Goal: Task Accomplishment & Management: Manage account settings

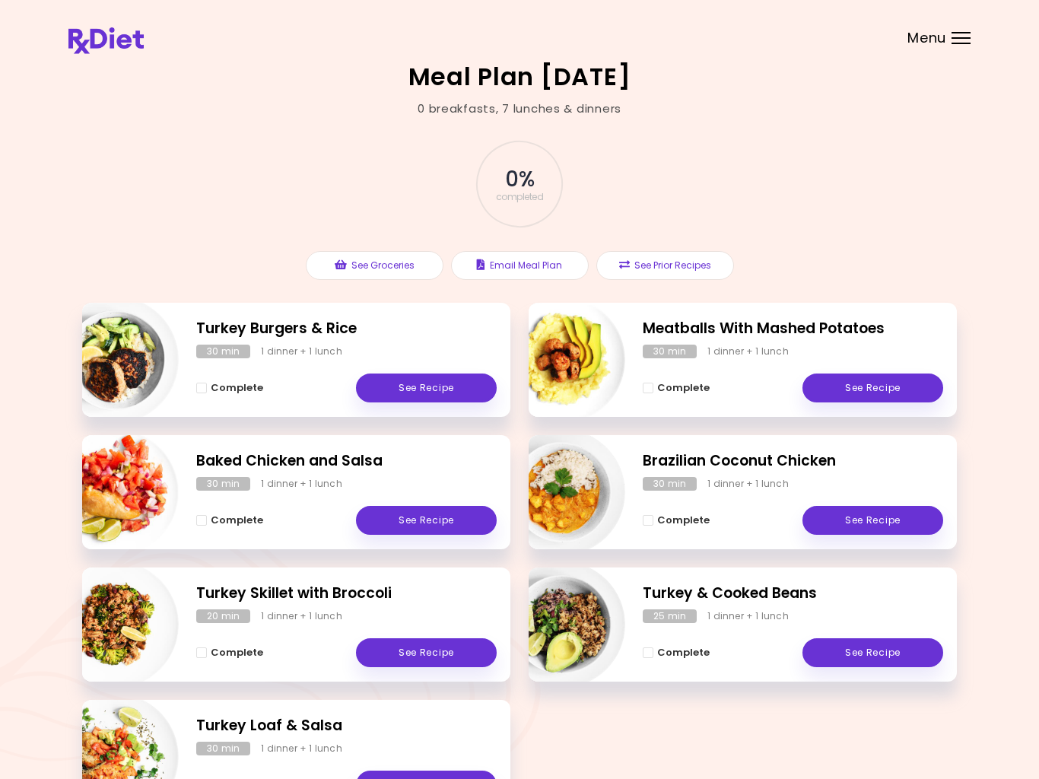
click at [441, 392] on link "See Recipe" at bounding box center [426, 387] width 141 height 29
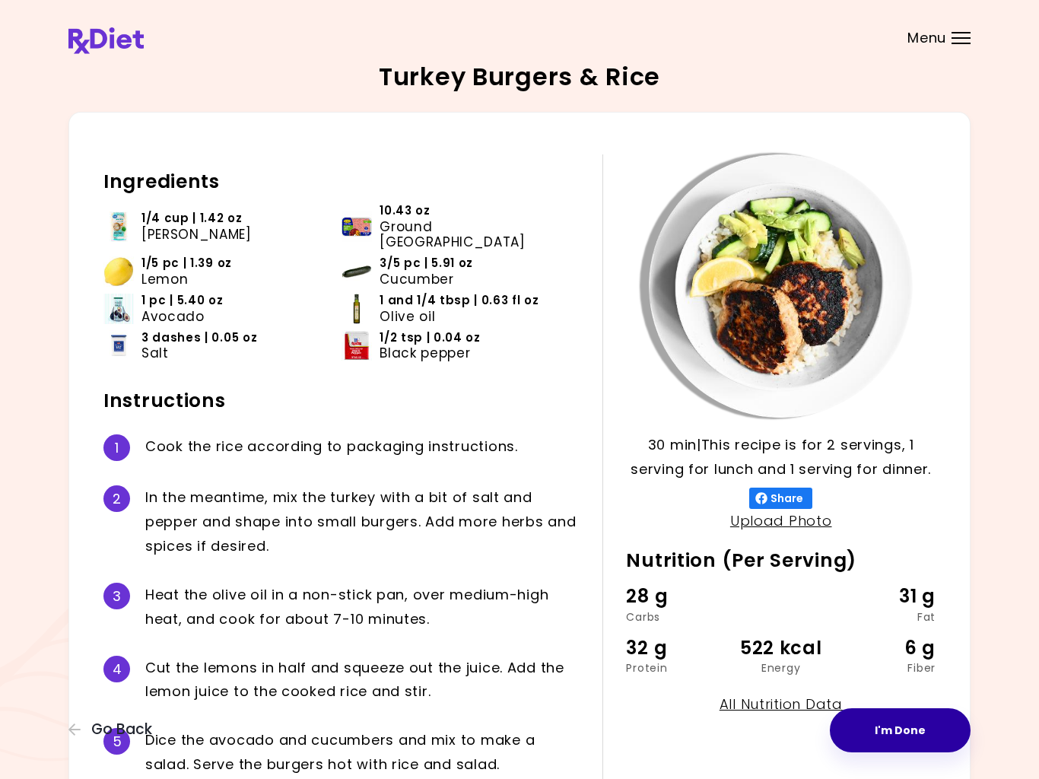
click at [899, 725] on button "I'm Done" at bounding box center [900, 730] width 141 height 44
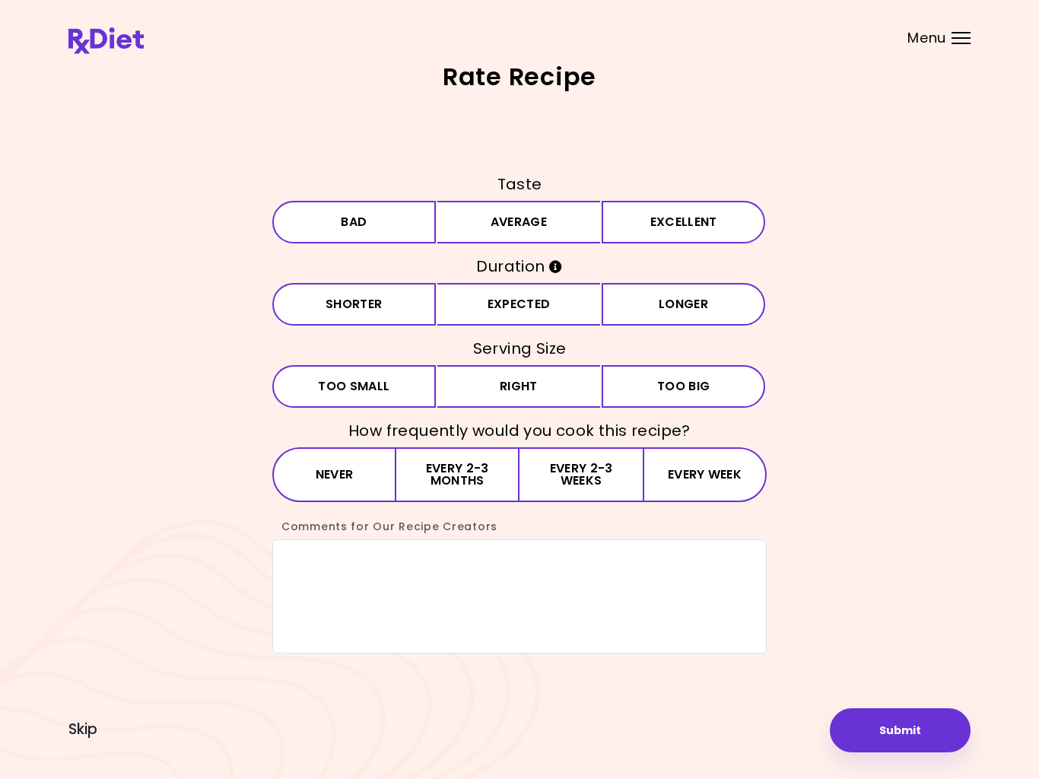
click at [657, 232] on button "Excellent" at bounding box center [684, 222] width 164 height 43
click at [545, 310] on button "Expected" at bounding box center [519, 304] width 164 height 43
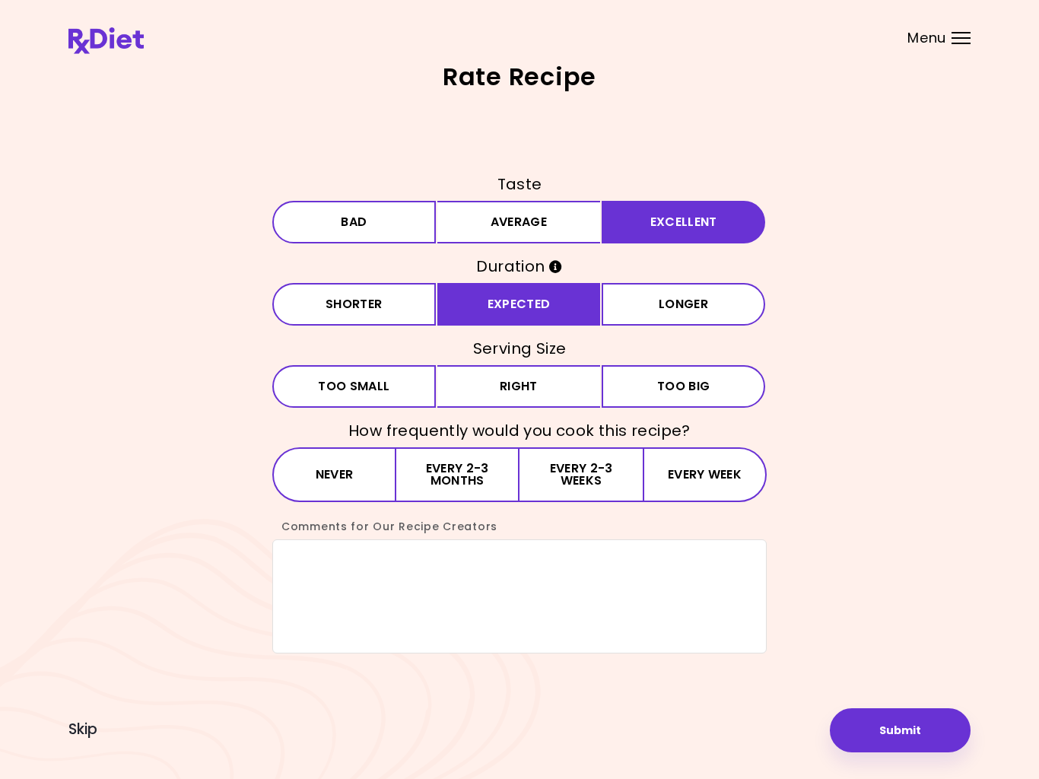
click at [545, 389] on button "Right" at bounding box center [519, 386] width 164 height 43
click at [576, 484] on button "Every 2-3 weeks" at bounding box center [580, 474] width 123 height 55
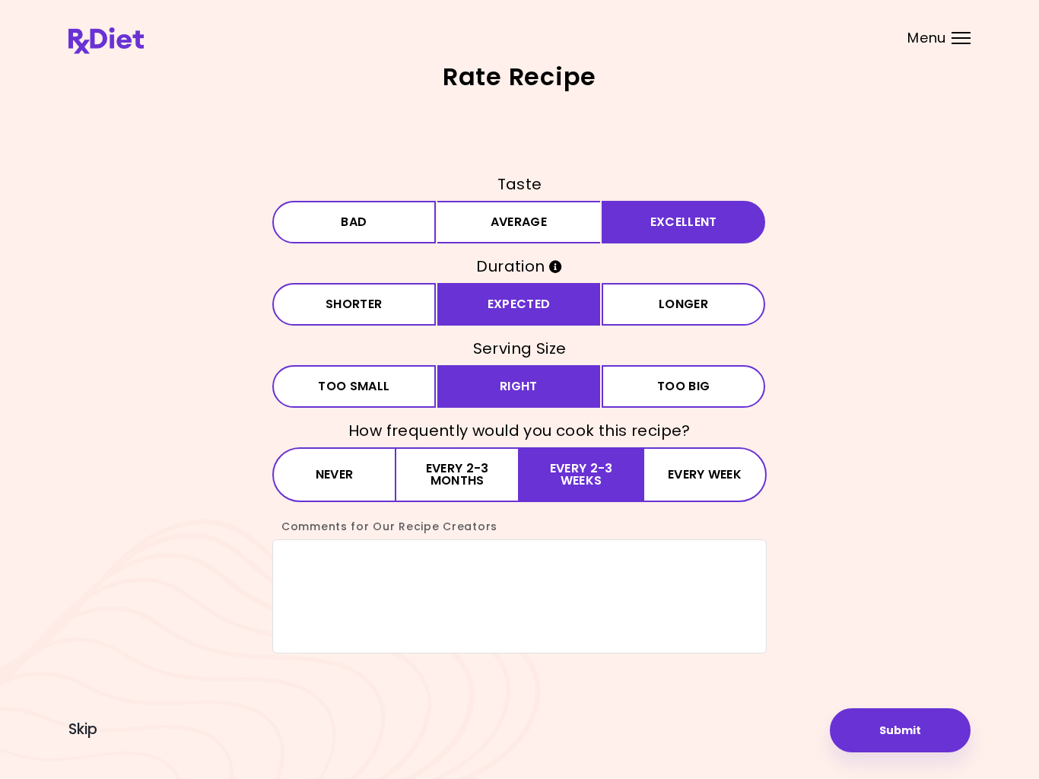
click at [891, 733] on button "Submit" at bounding box center [900, 730] width 141 height 44
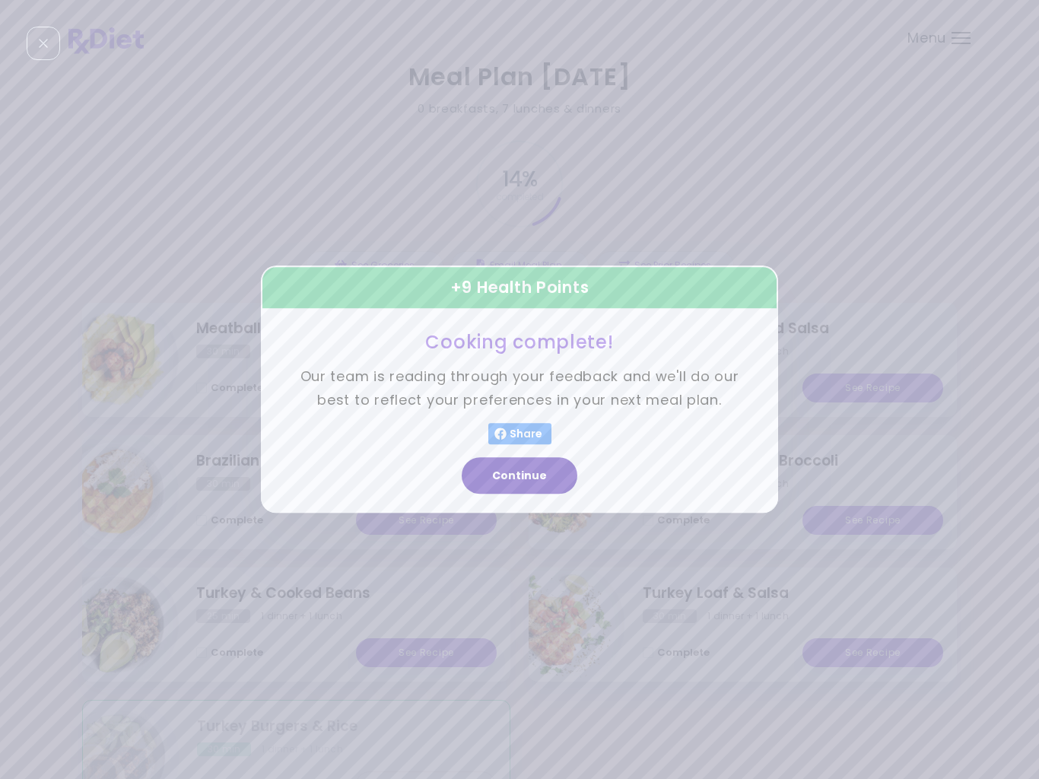
click at [538, 475] on button "Continue" at bounding box center [520, 476] width 116 height 37
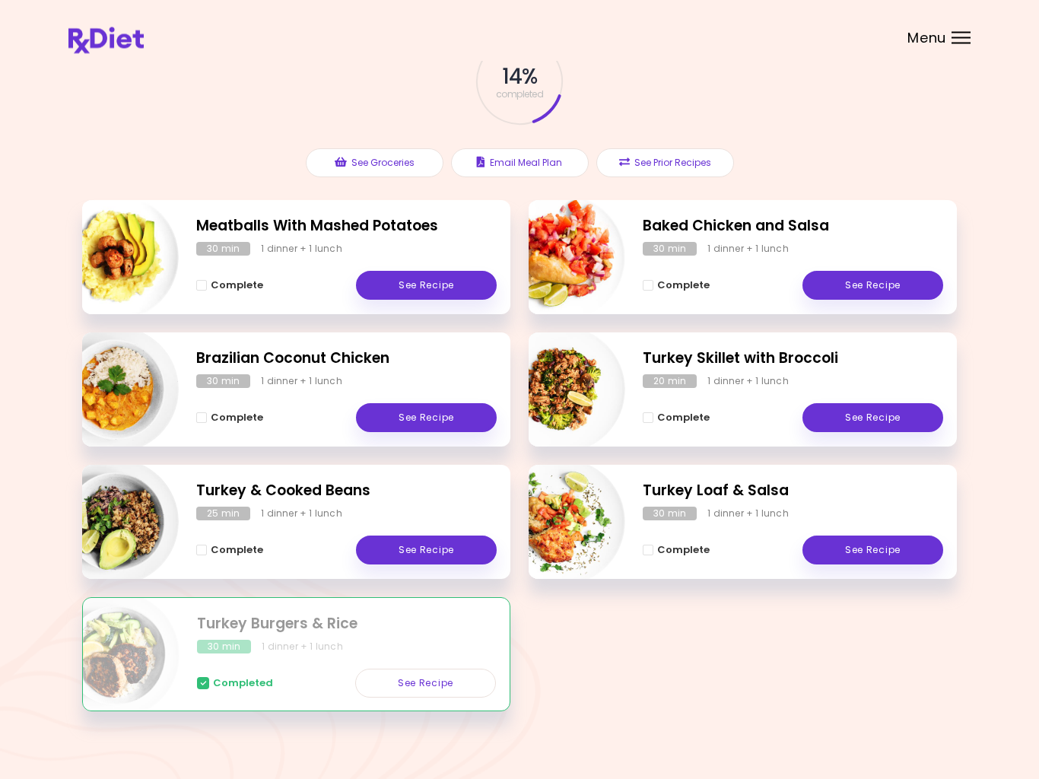
scroll to position [104, 0]
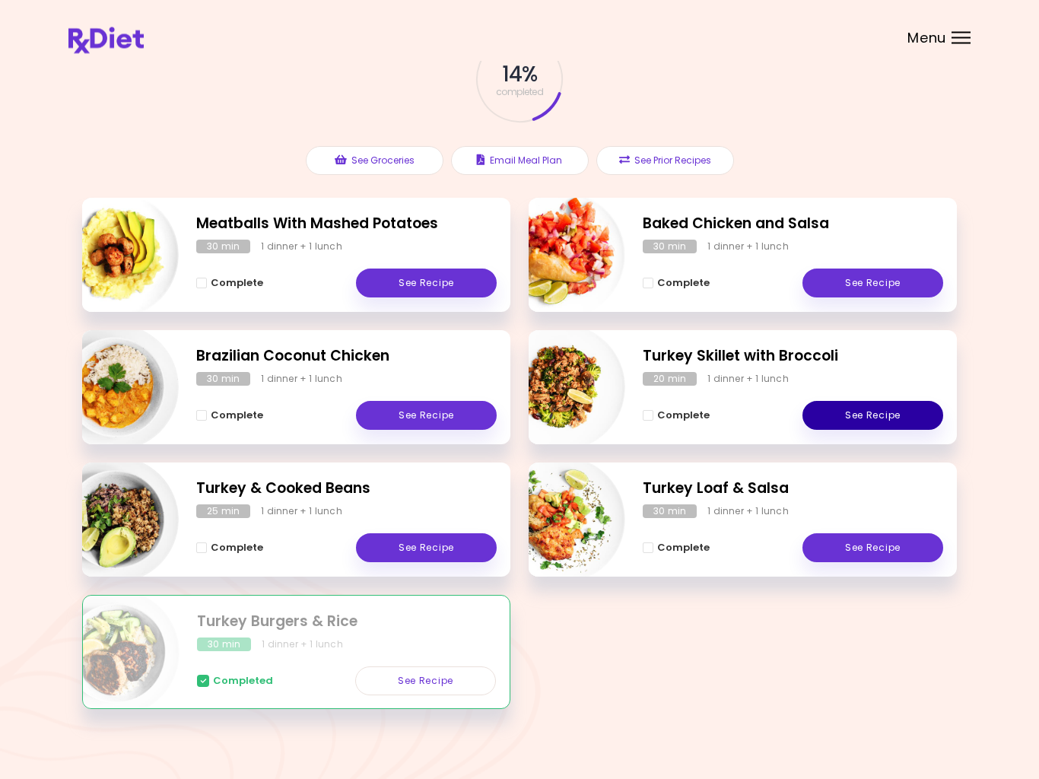
click at [870, 420] on link "See Recipe" at bounding box center [872, 416] width 141 height 29
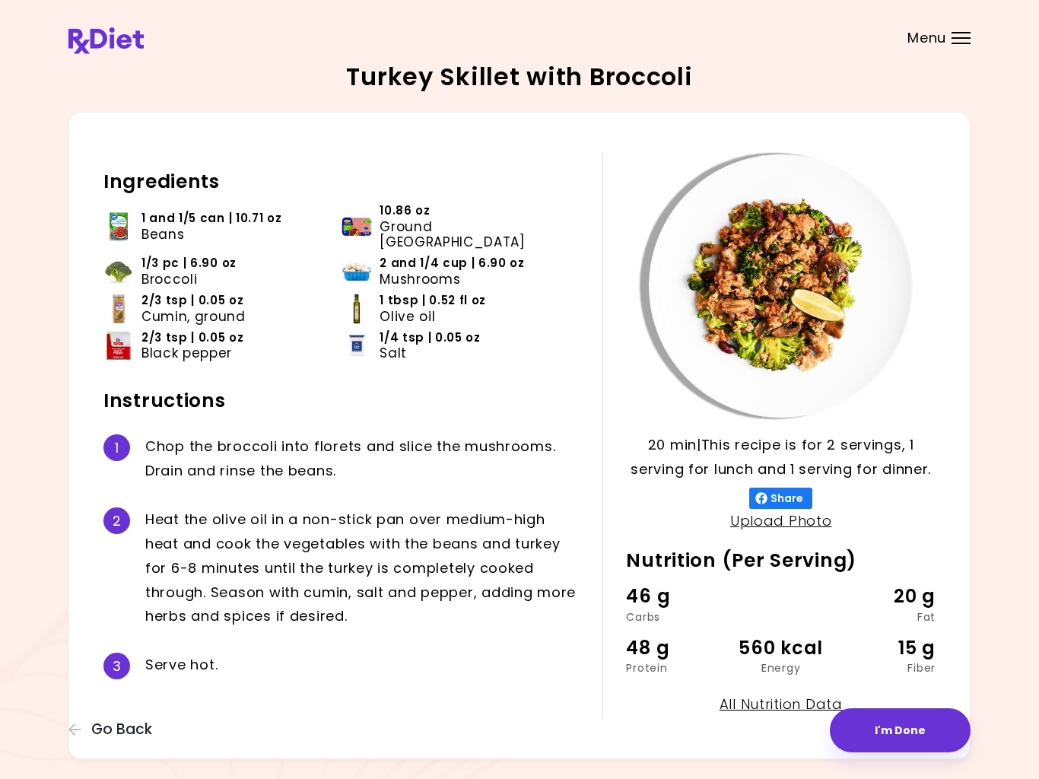
click at [892, 737] on button "I'm Done" at bounding box center [900, 730] width 141 height 44
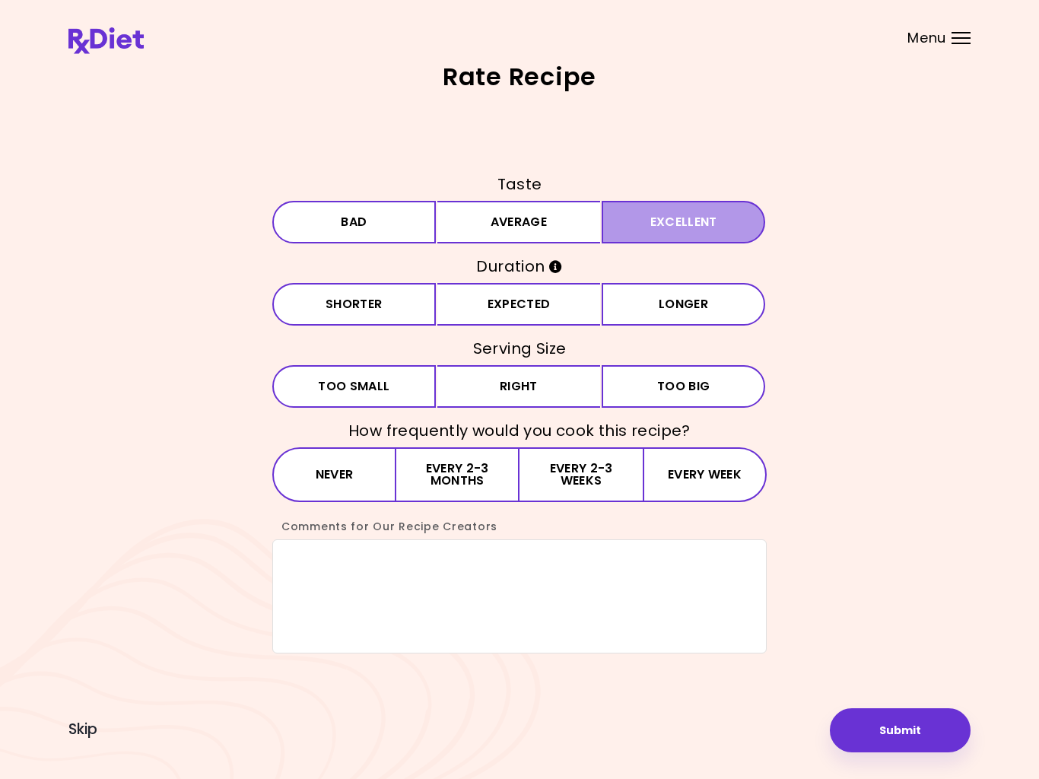
click at [656, 227] on button "Excellent" at bounding box center [684, 222] width 164 height 43
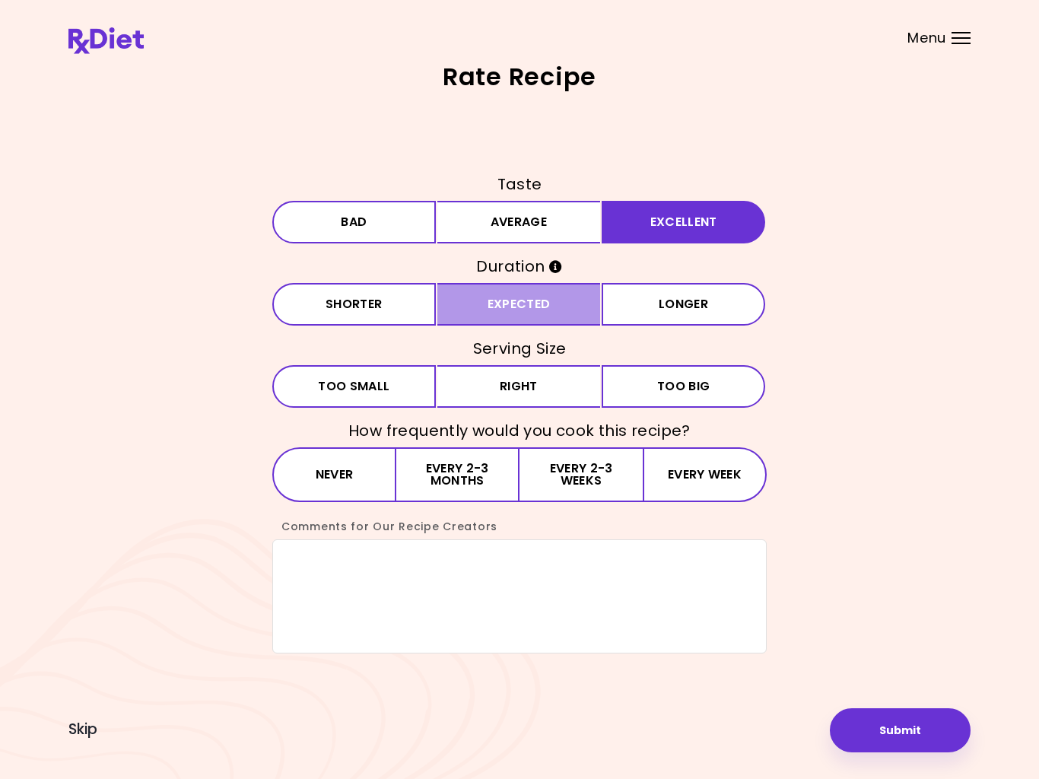
click at [526, 313] on button "Expected" at bounding box center [519, 304] width 164 height 43
click at [546, 391] on button "Right" at bounding box center [519, 386] width 164 height 43
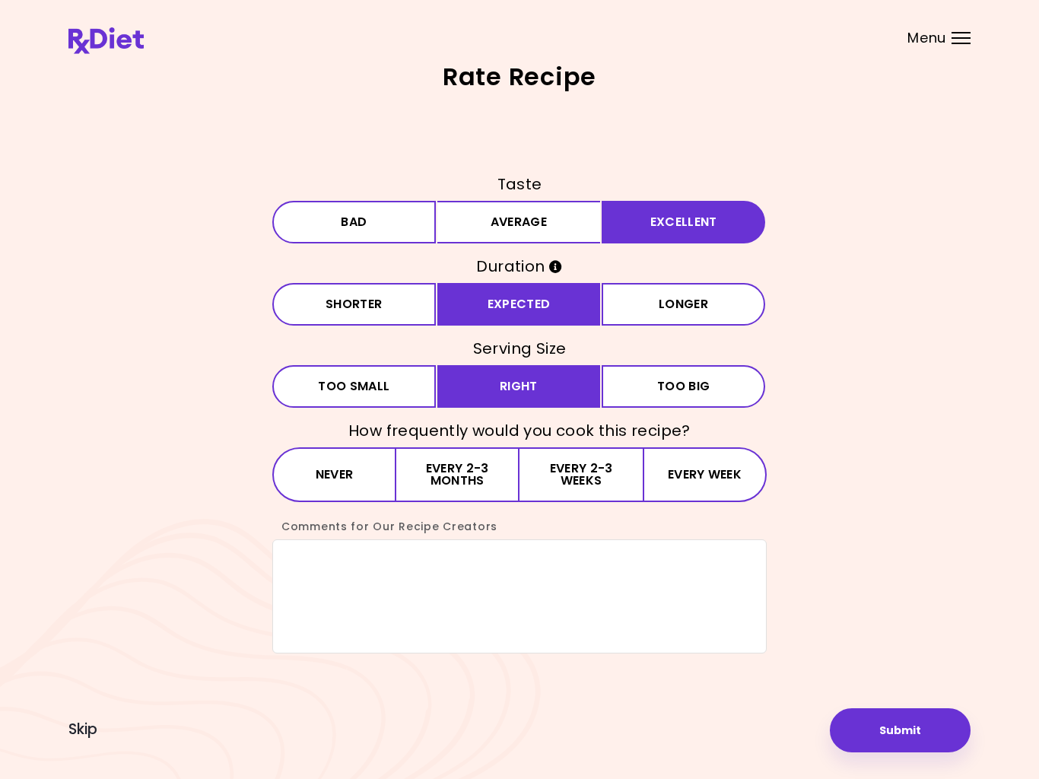
click at [593, 485] on button "Every 2-3 weeks" at bounding box center [580, 474] width 123 height 55
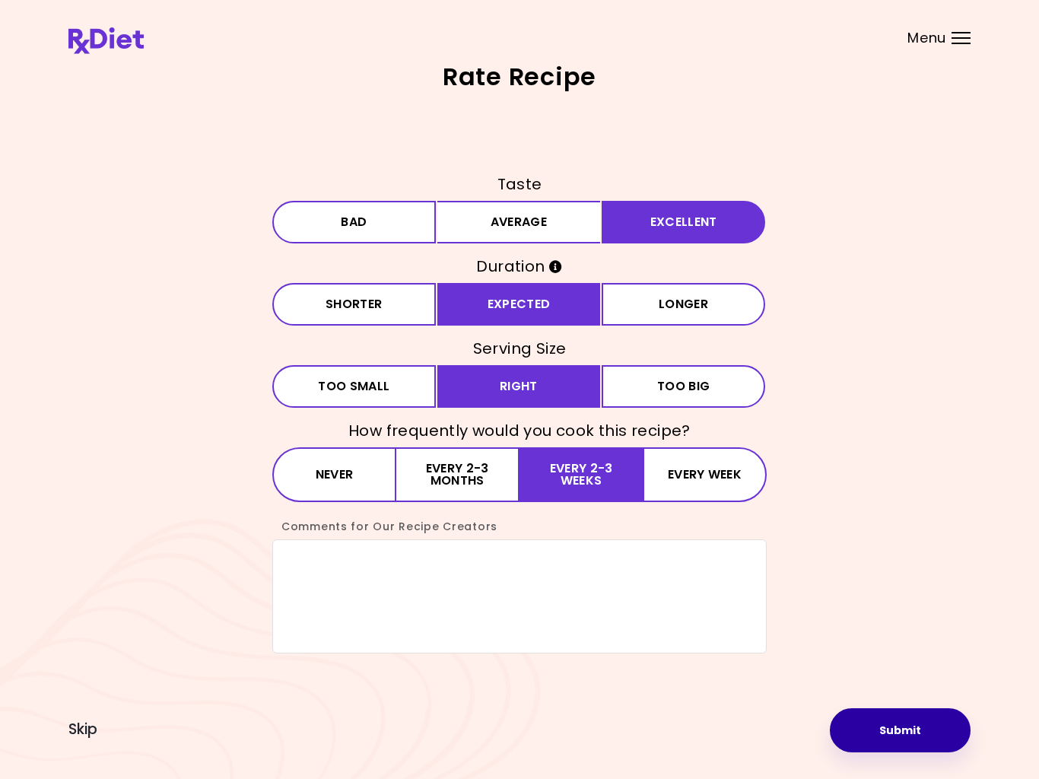
click at [881, 733] on button "Submit" at bounding box center [900, 730] width 141 height 44
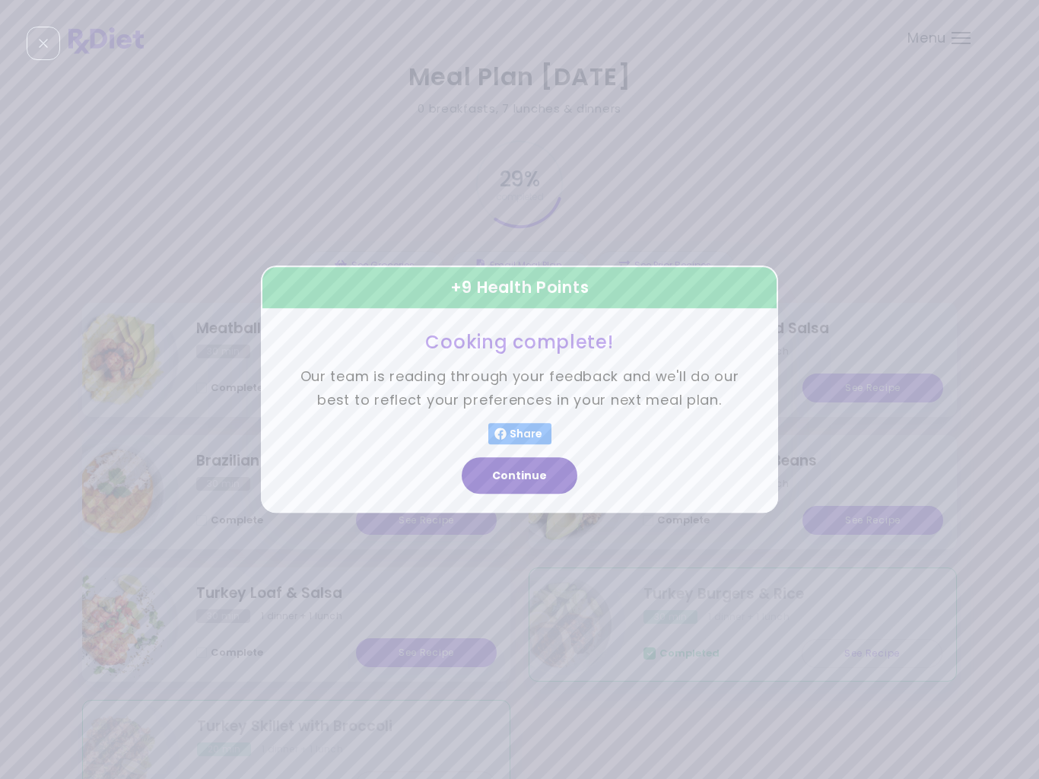
click at [545, 479] on button "Continue" at bounding box center [520, 476] width 116 height 37
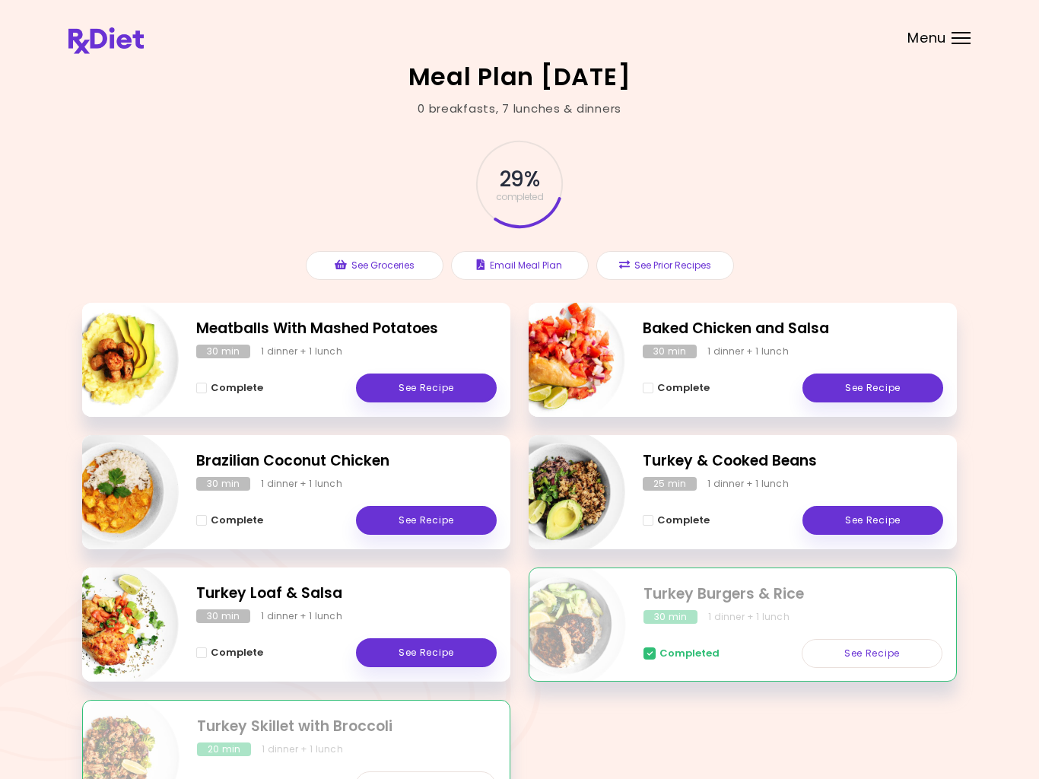
click at [449, 516] on link "See Recipe" at bounding box center [426, 520] width 141 height 29
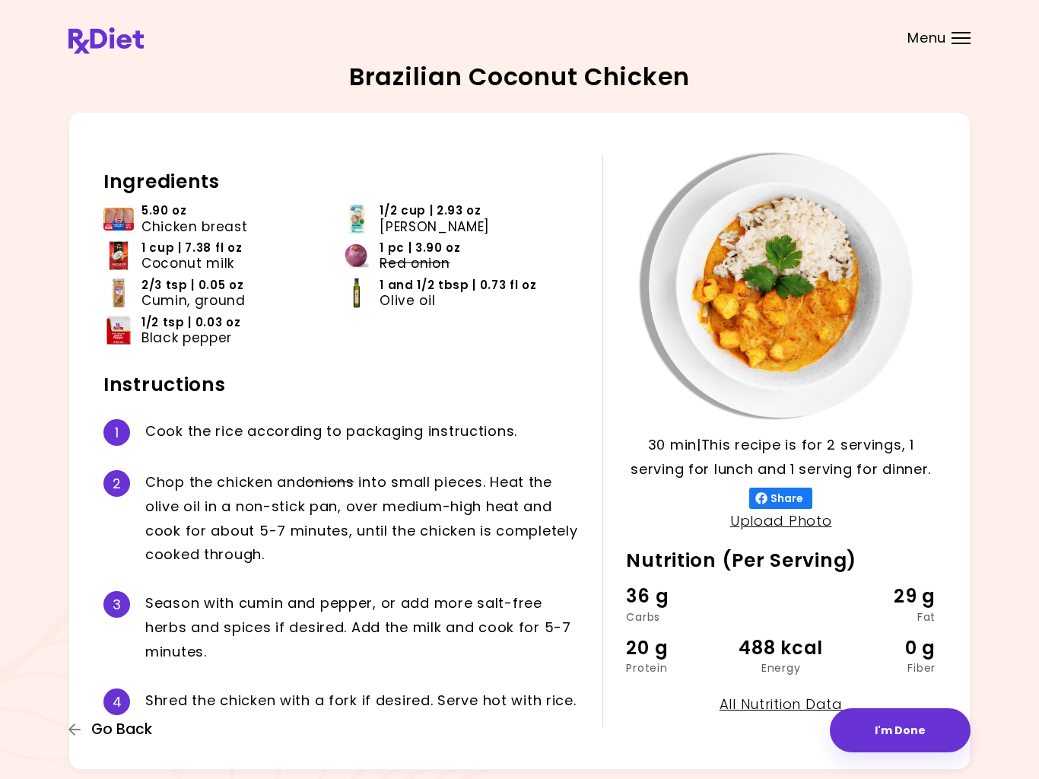
click at [101, 730] on span "Go Back" at bounding box center [121, 729] width 61 height 17
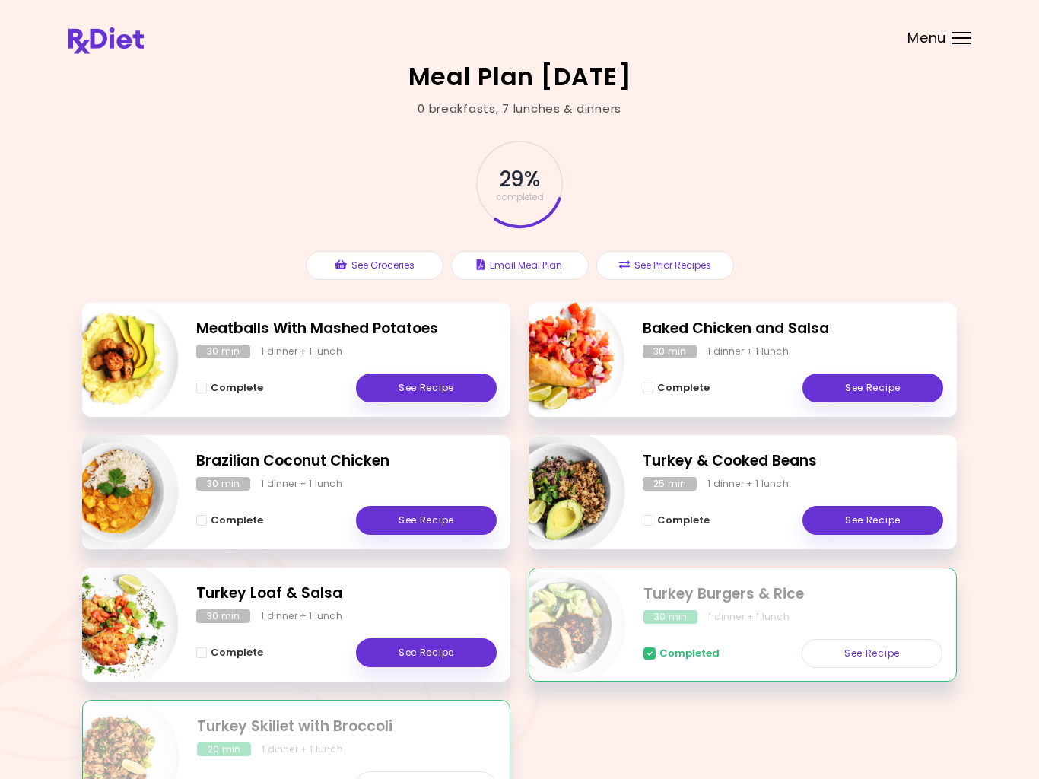
click at [928, 45] on span "Menu" at bounding box center [926, 38] width 39 height 14
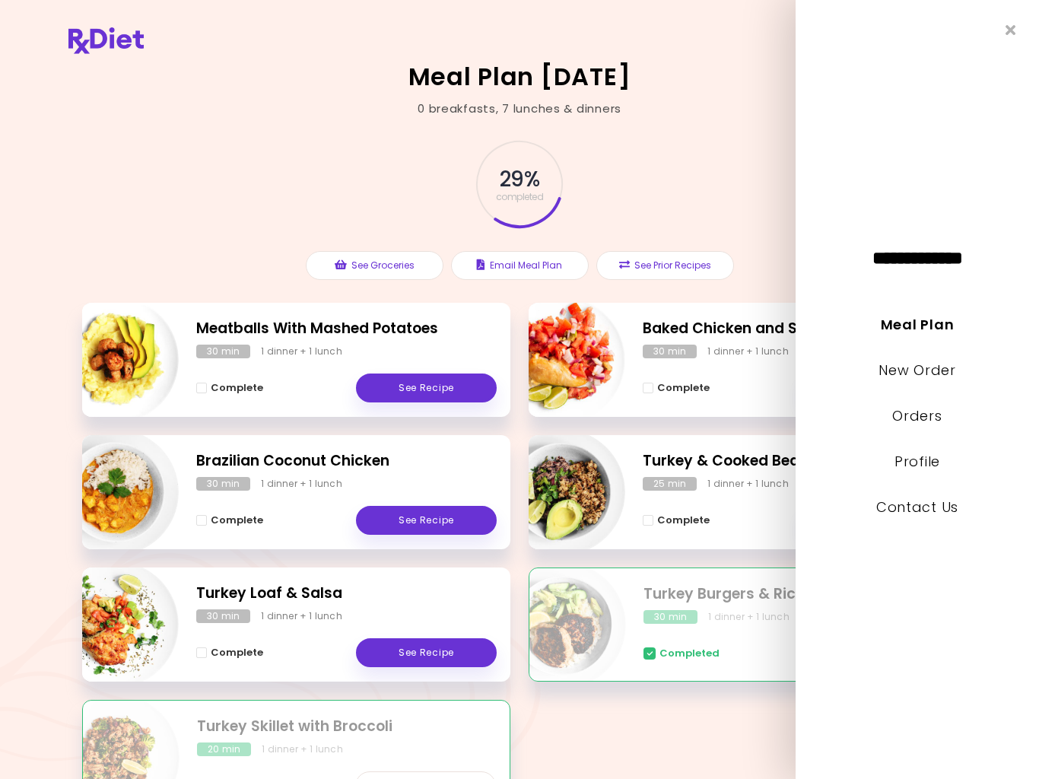
click at [934, 364] on link "New Order" at bounding box center [916, 369] width 77 height 19
